Goal: Task Accomplishment & Management: Complete application form

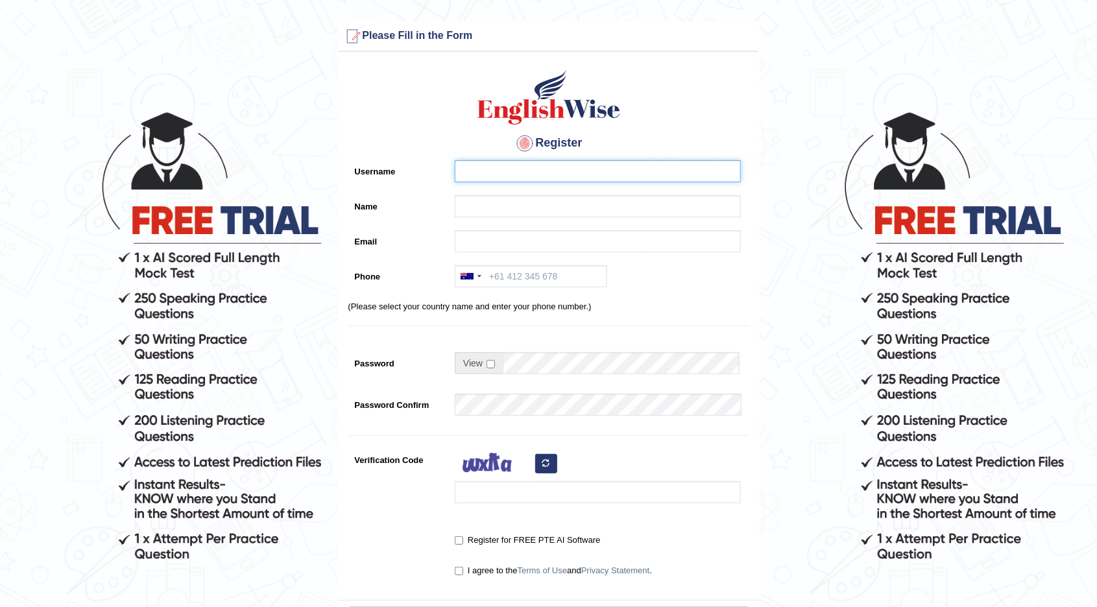
click at [596, 179] on input "Username" at bounding box center [598, 171] width 286 height 22
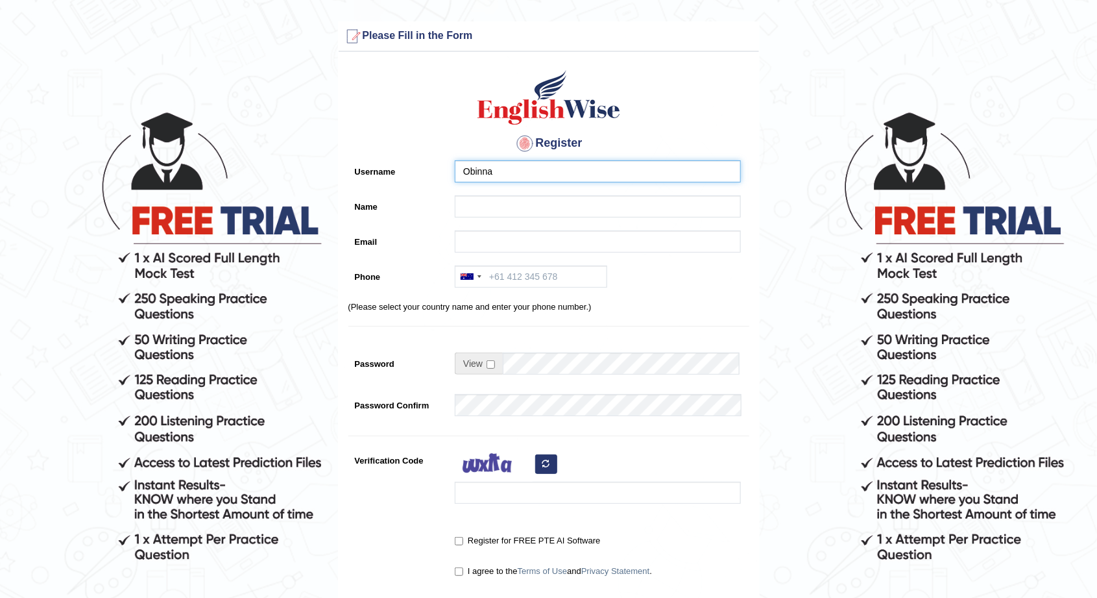
type input "Obinna"
click at [546, 208] on input "Name" at bounding box center [598, 206] width 286 height 22
type input "Christopher"
click at [521, 245] on input "Email" at bounding box center [598, 241] width 286 height 22
type input "Obinna.ikeji2@gmail.com"
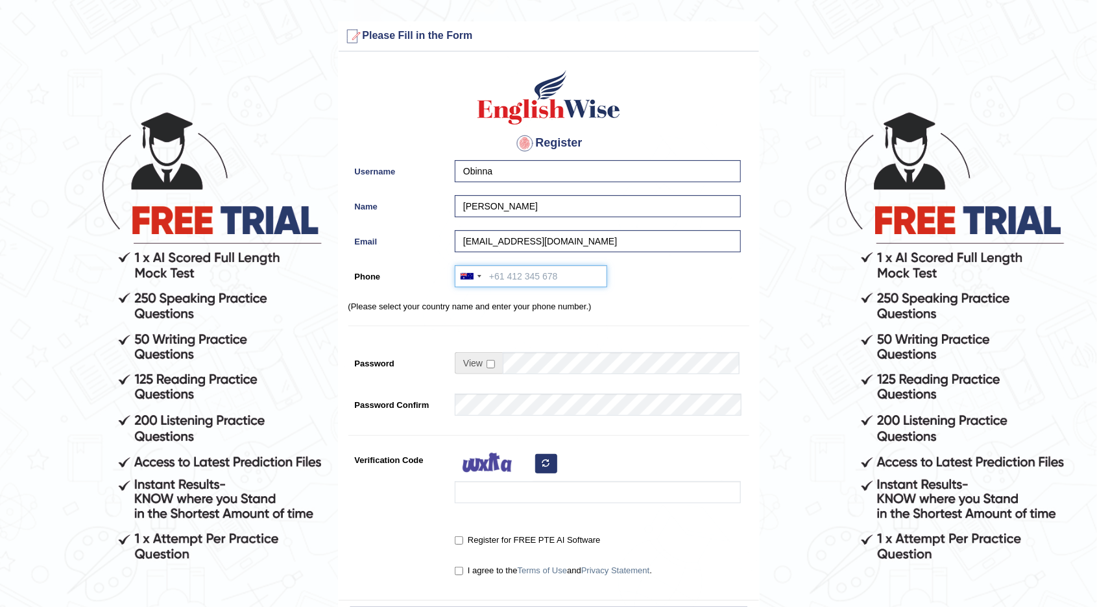
click at [538, 271] on input "Phone" at bounding box center [531, 276] width 152 height 22
type input "+61459640737"
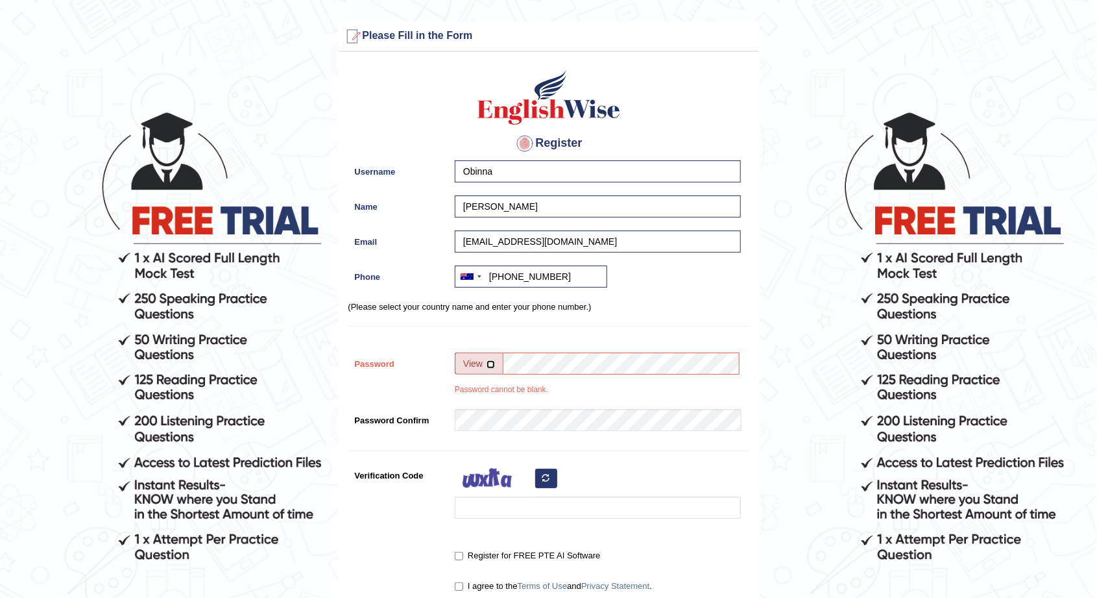
click at [491, 363] on input "checkbox" at bounding box center [491, 364] width 8 height 8
checkbox input "true"
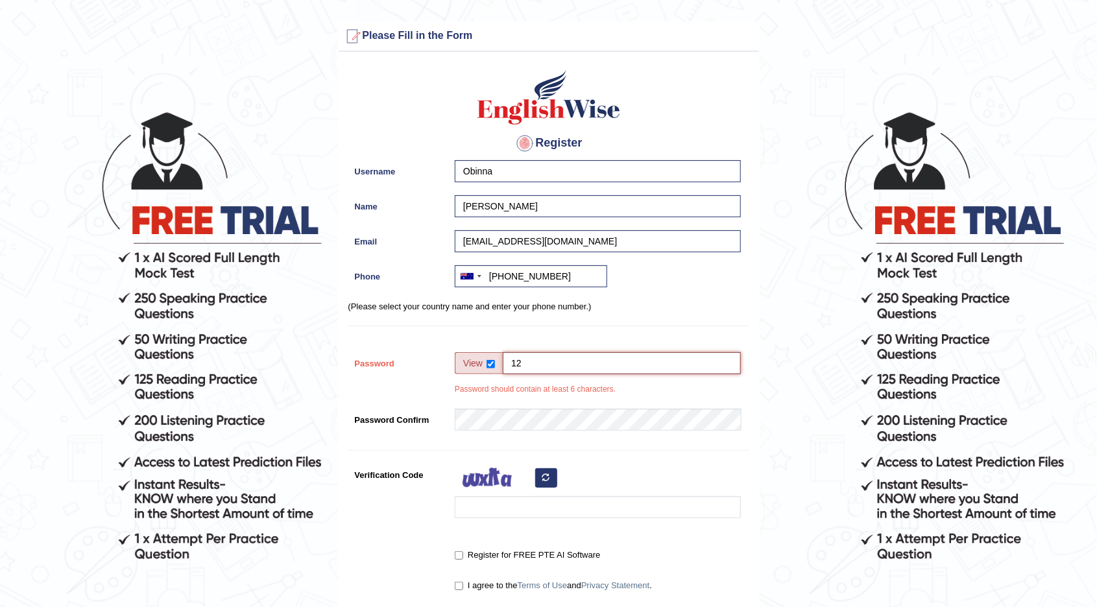
click at [568, 354] on input "12" at bounding box center [622, 363] width 238 height 22
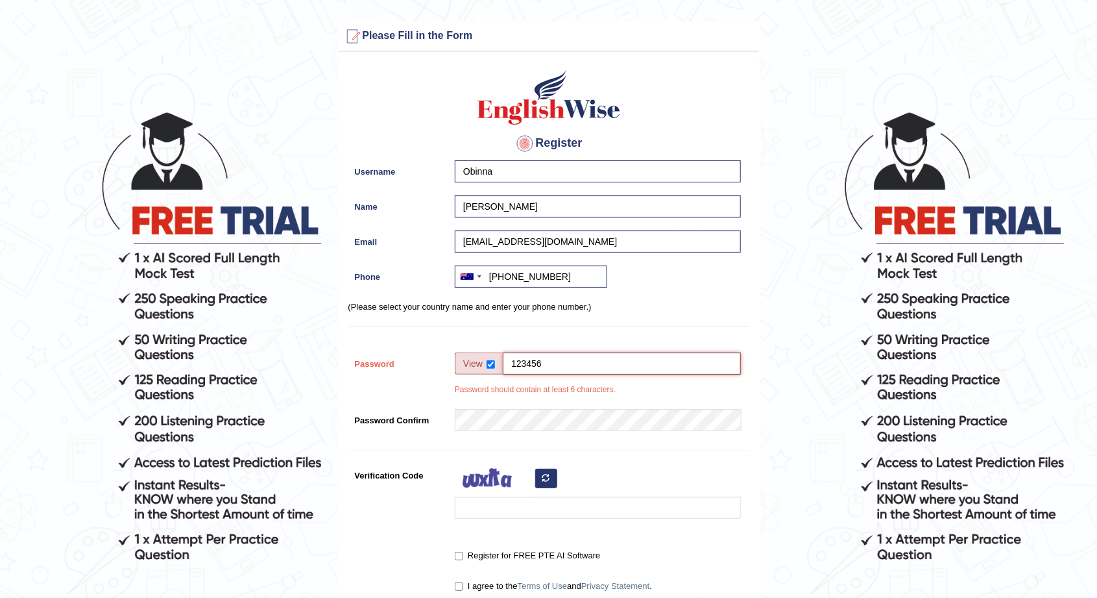
type input "123456"
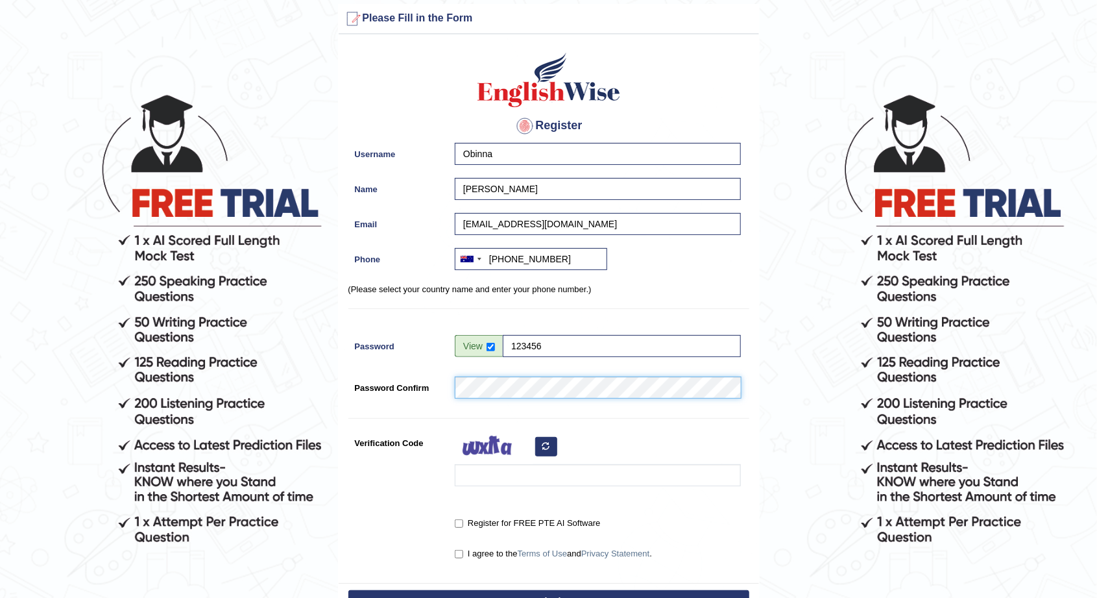
scroll to position [14, 0]
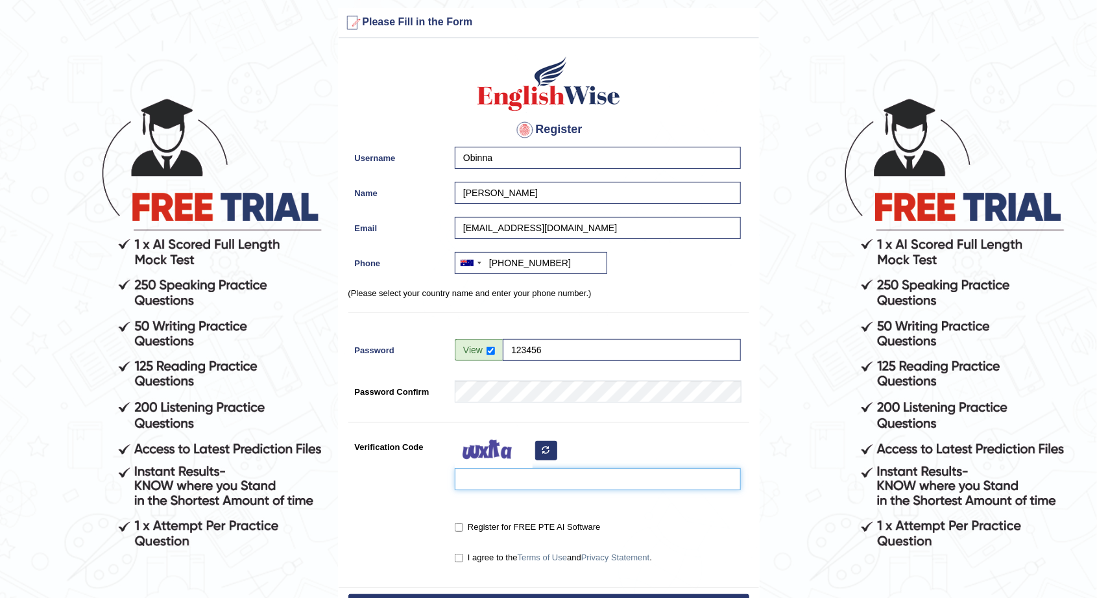
click at [499, 479] on input "Verification Code" at bounding box center [598, 479] width 286 height 22
type input "C"
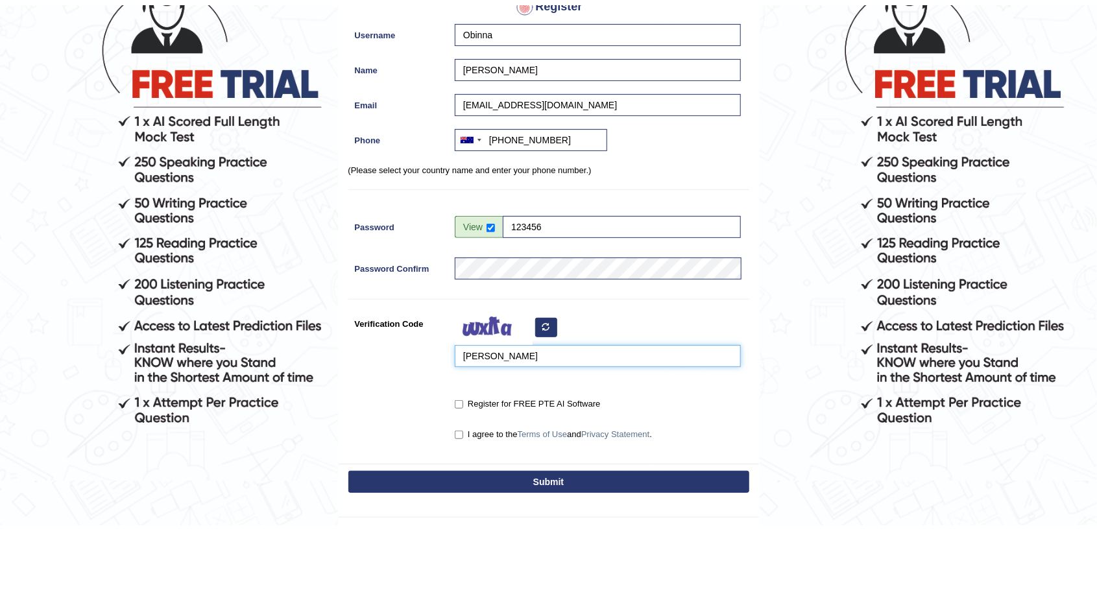
scroll to position [66, 0]
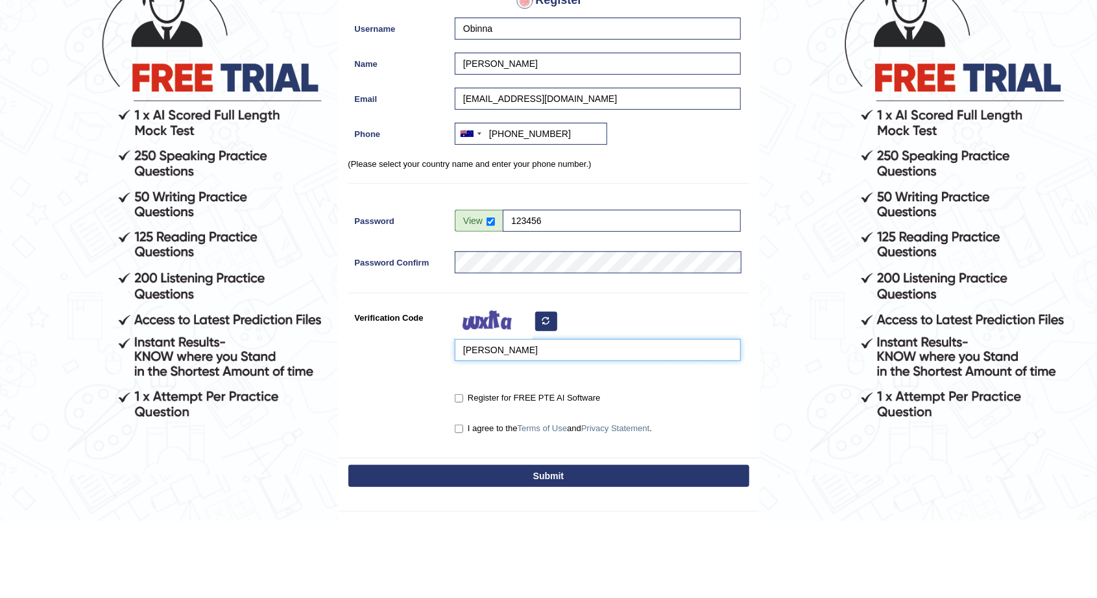
type input "canedo"
click at [463, 506] on input "I agree to the Terms of Use and Privacy Statement ." at bounding box center [459, 505] width 8 height 8
checkbox input "true"
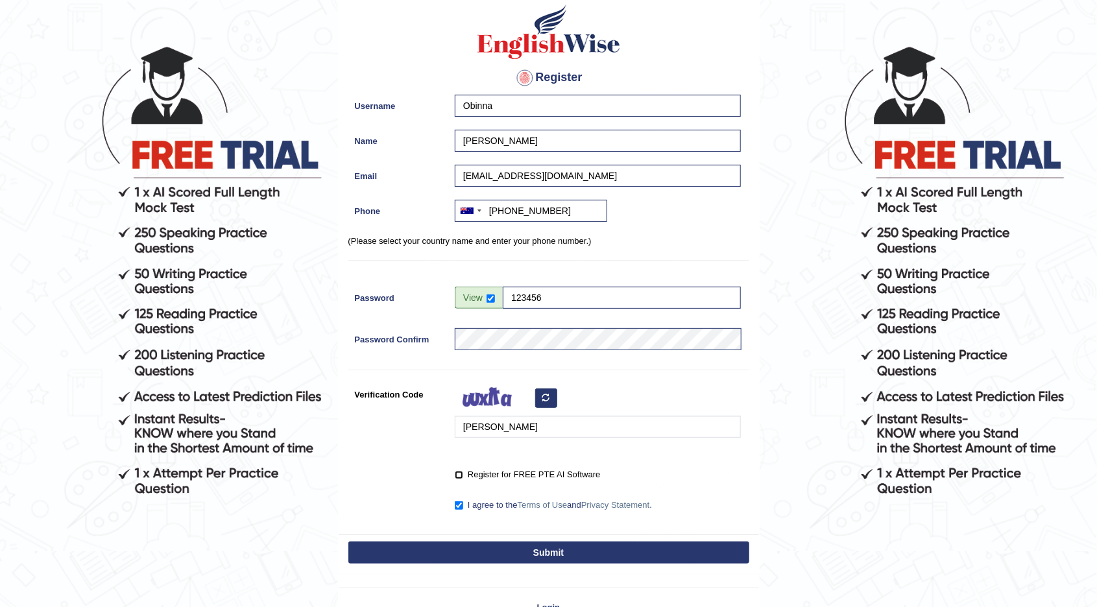
click at [462, 475] on input "Register for FREE PTE AI Software" at bounding box center [459, 475] width 8 height 8
checkbox input "true"
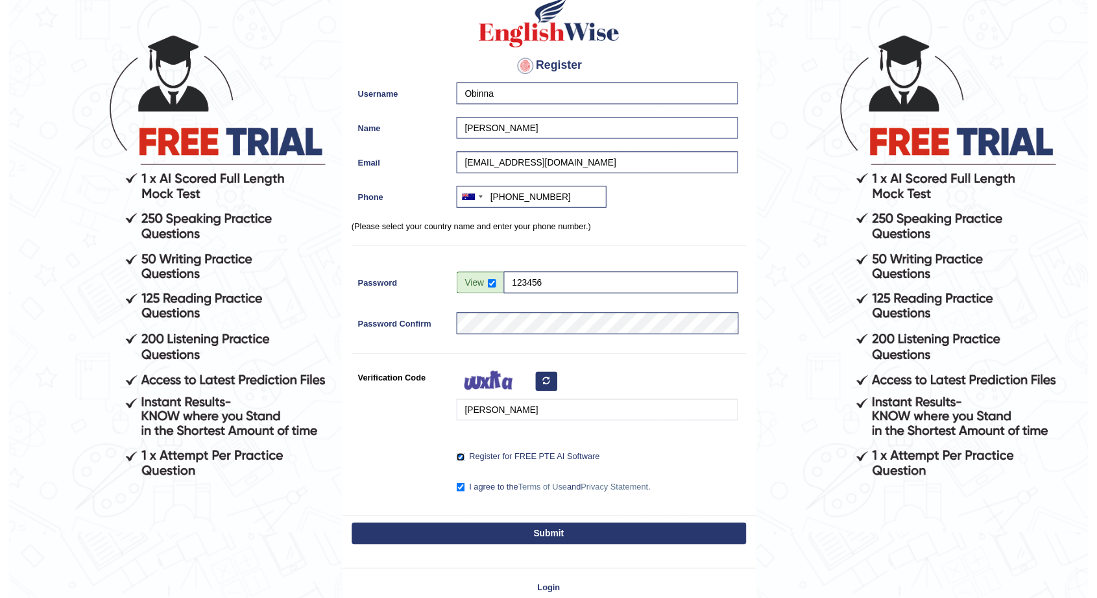
scroll to position [78, 0]
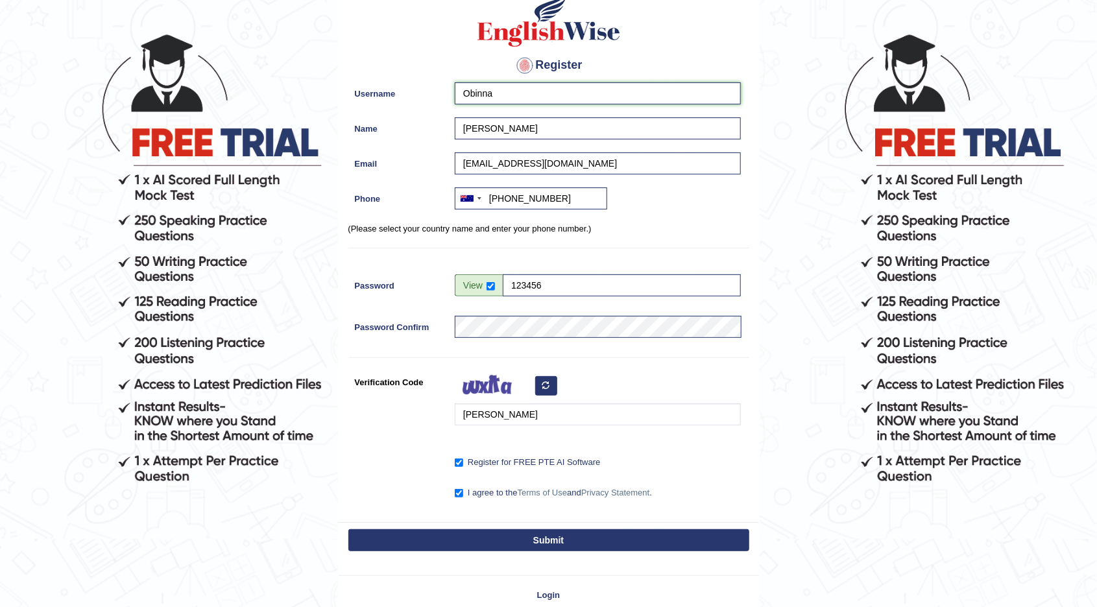
click at [546, 95] on input "Obinna" at bounding box center [598, 93] width 286 height 22
click at [622, 131] on input "Christopher" at bounding box center [598, 128] width 286 height 22
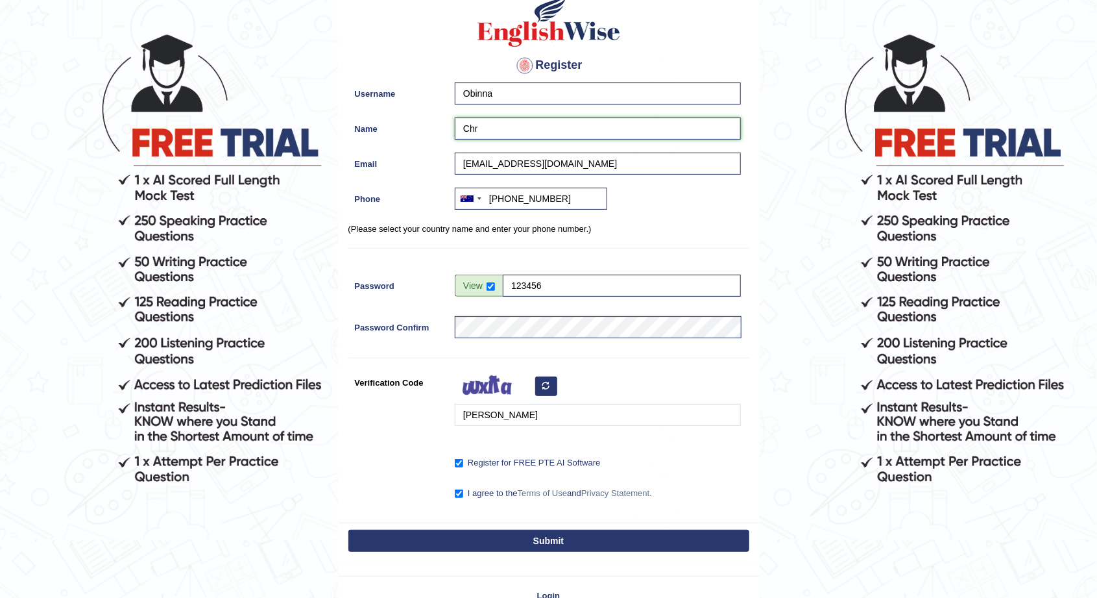
type input "Ch"
type input "Obinna"
click at [548, 88] on input "Obinna" at bounding box center [598, 93] width 286 height 22
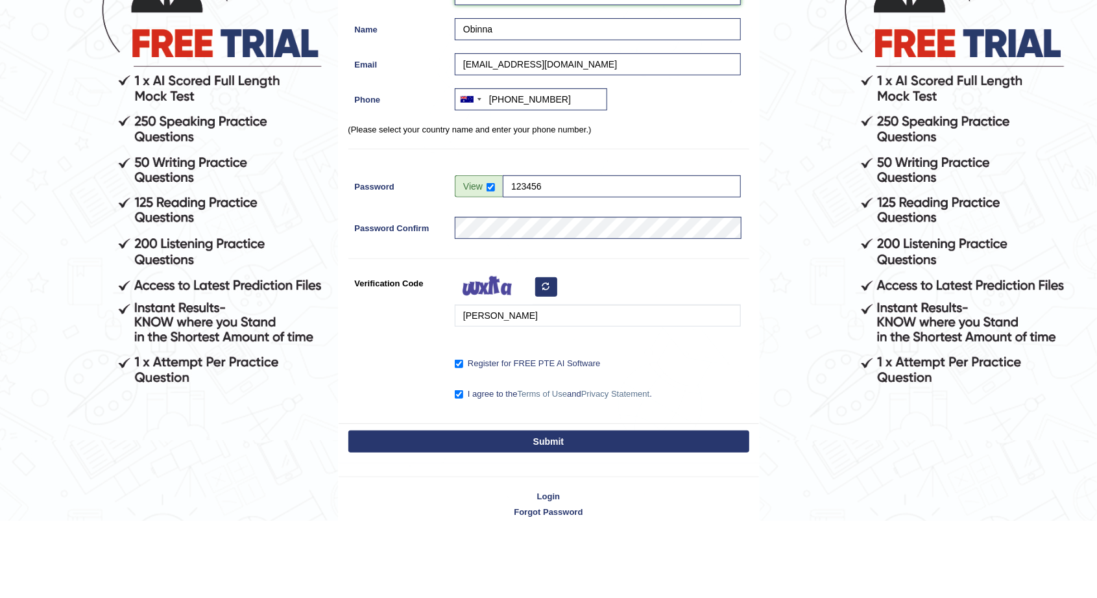
scroll to position [103, 0]
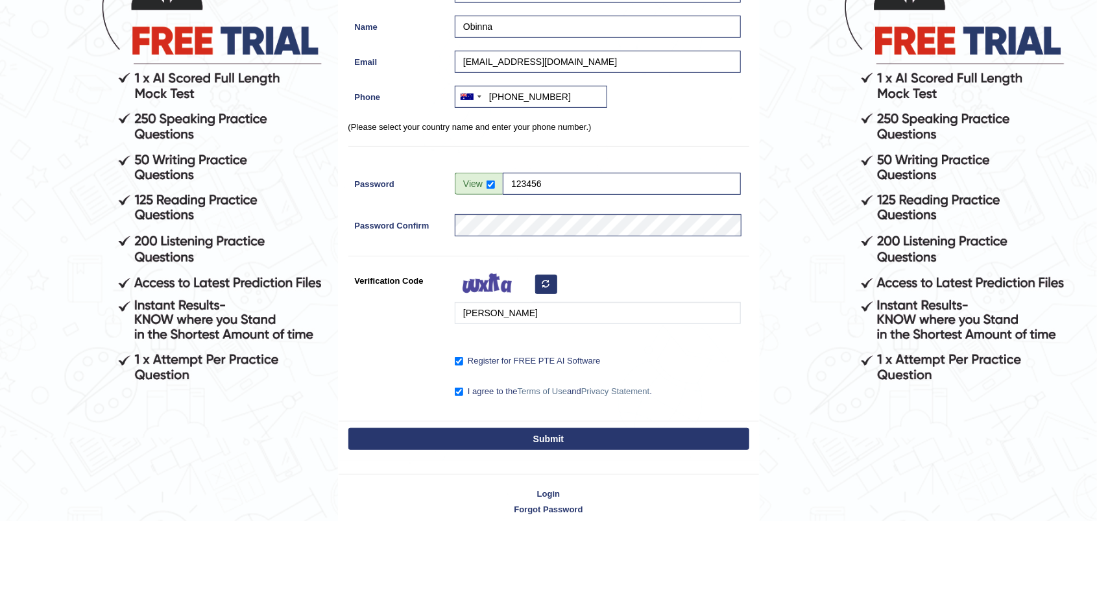
click at [610, 516] on button "Submit" at bounding box center [548, 516] width 401 height 22
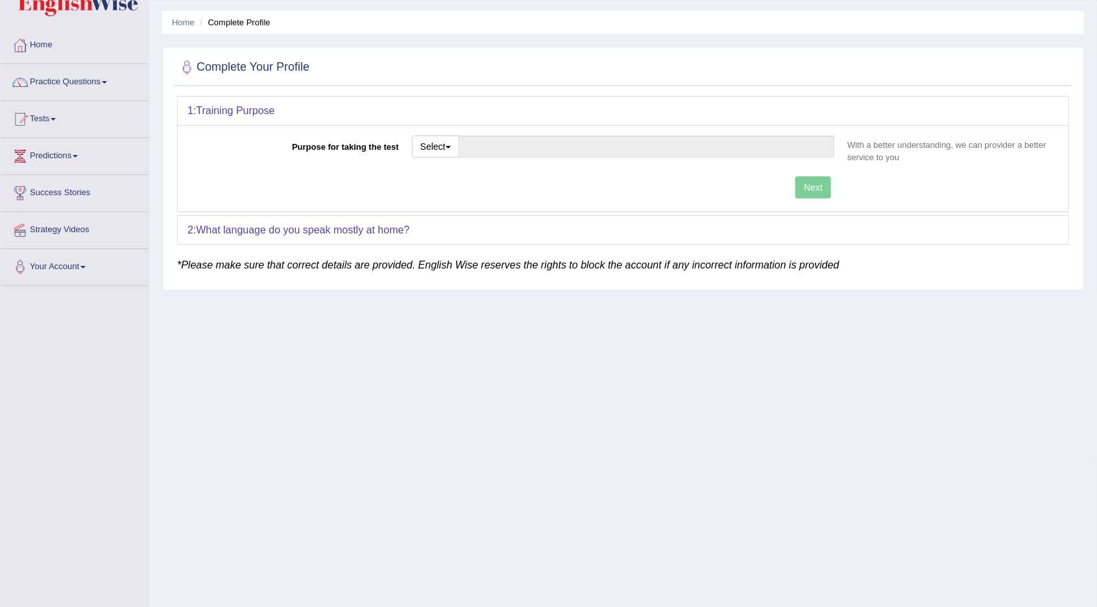
scroll to position [68, 0]
